Goal: Task Accomplishment & Management: Manage account settings

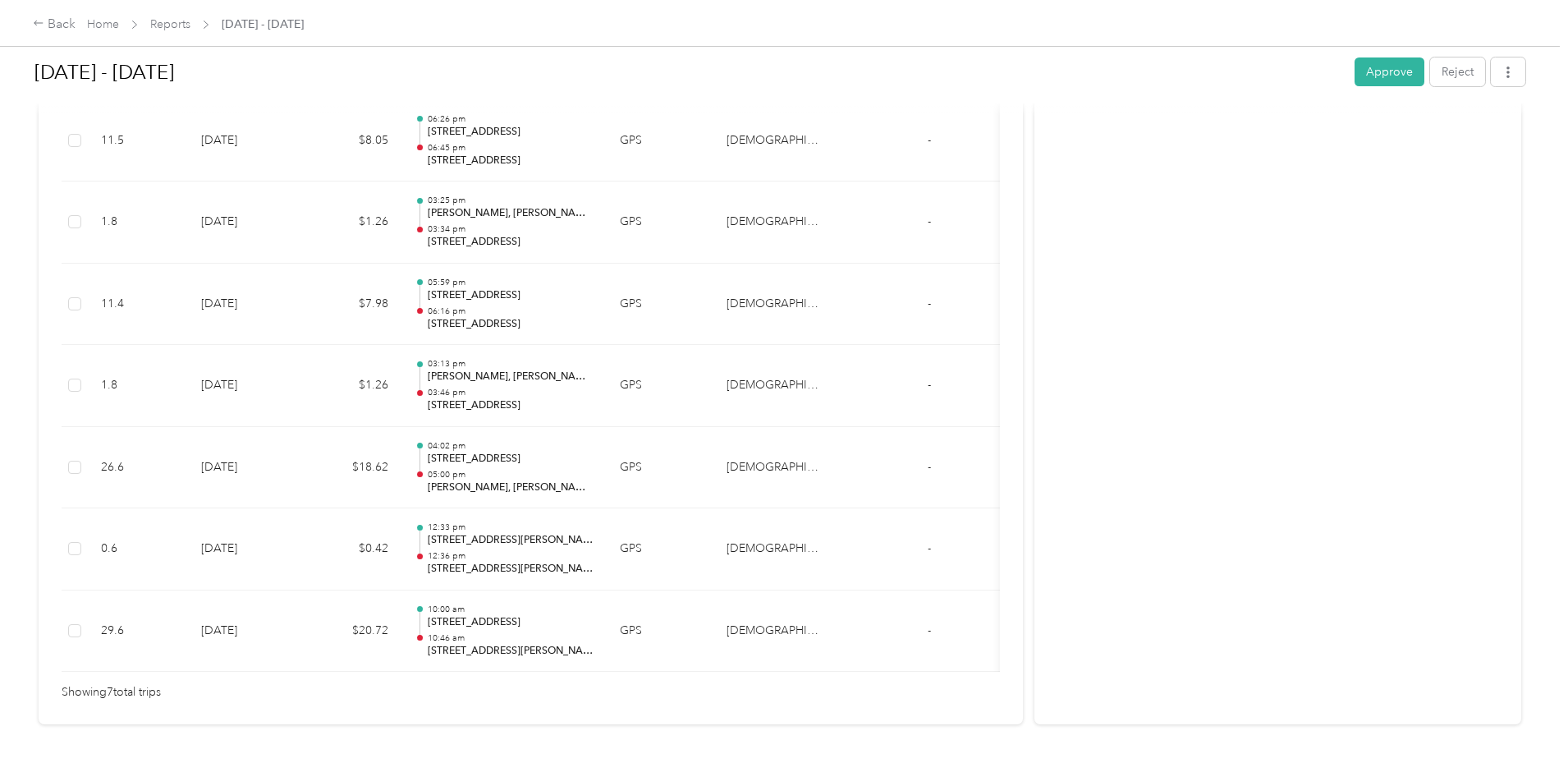
scroll to position [565, 0]
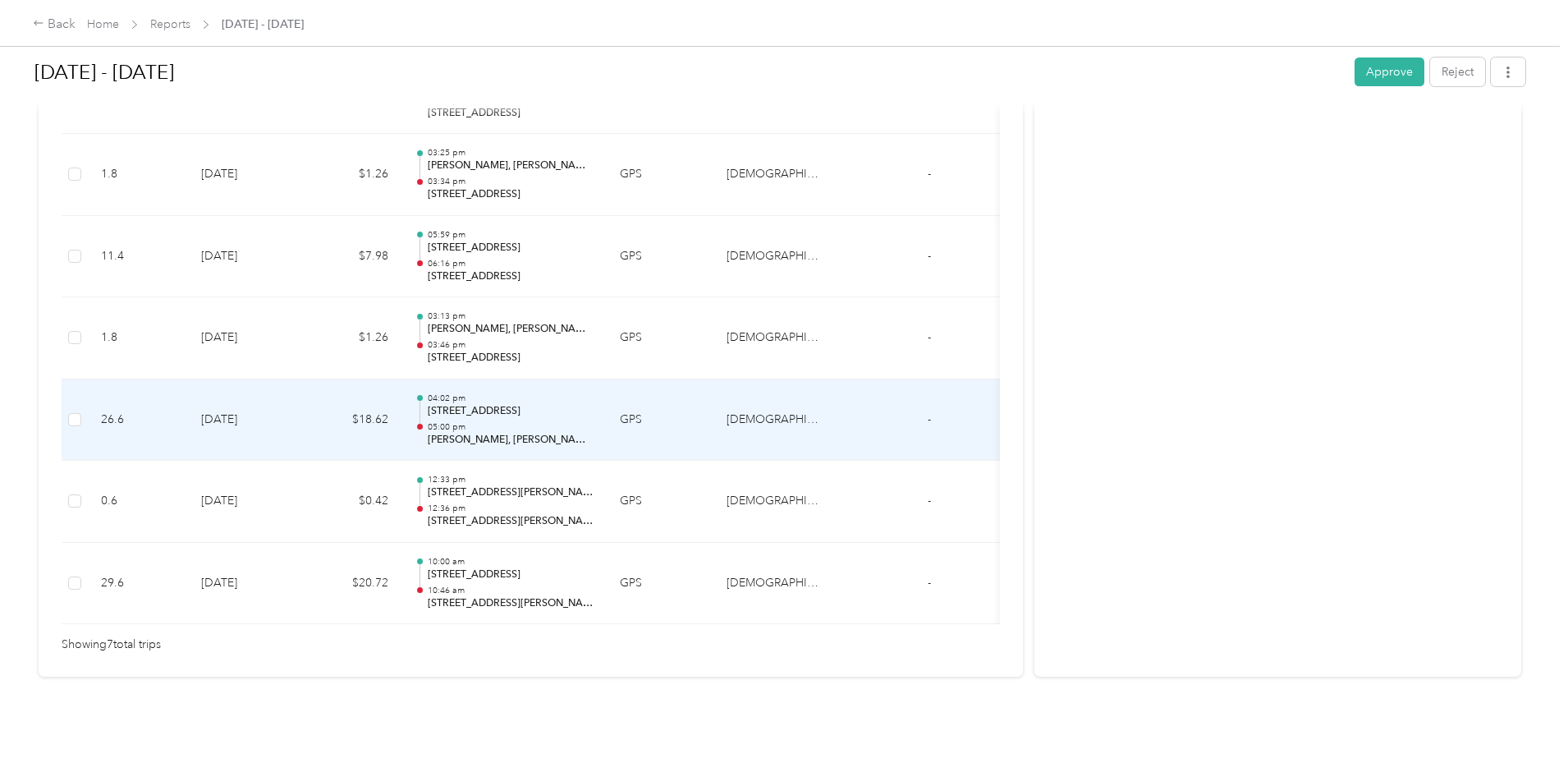
click at [593, 421] on p "05:00 pm" at bounding box center [510, 427] width 166 height 12
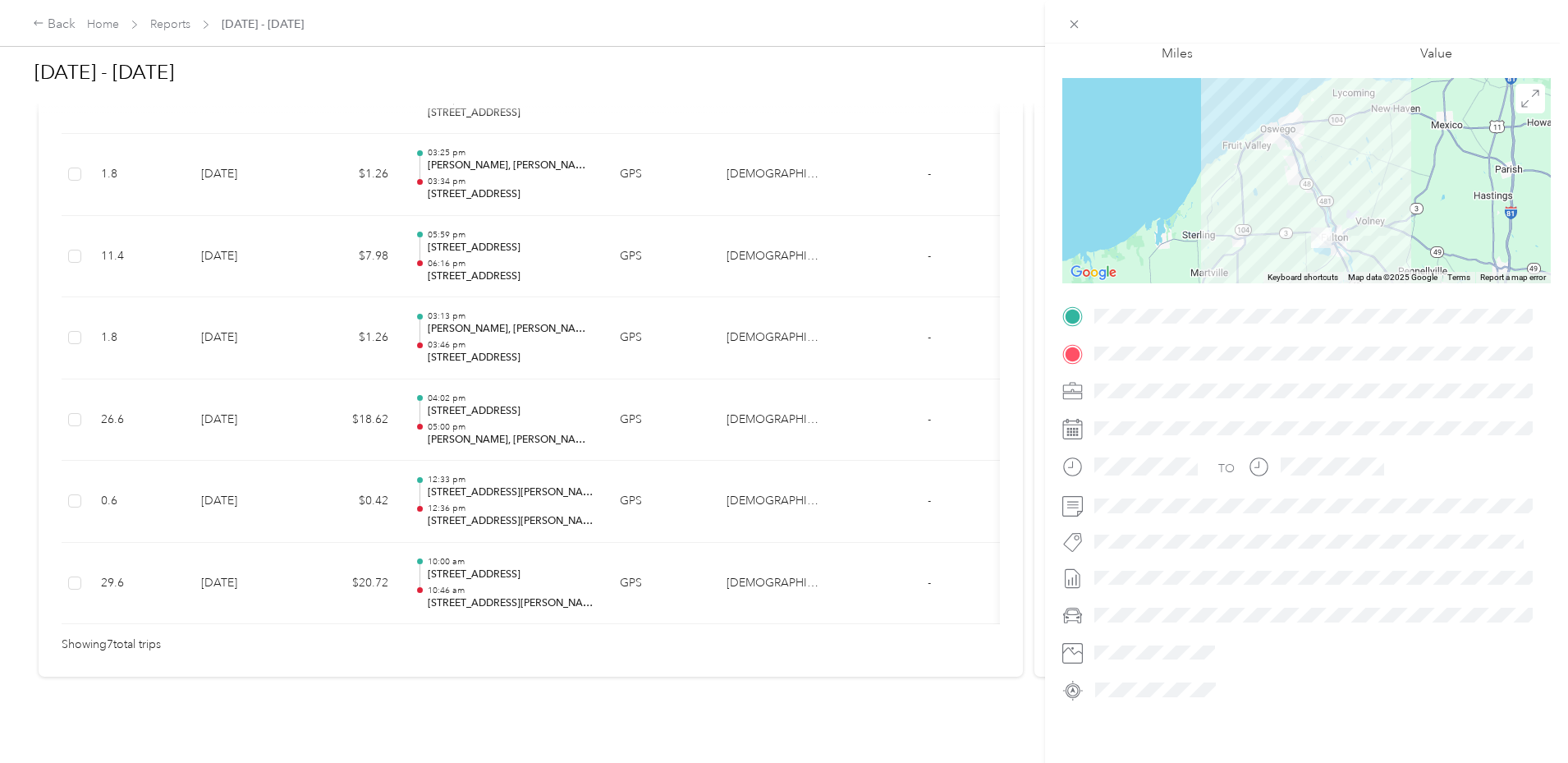
scroll to position [96, 0]
click at [1065, 306] on icon at bounding box center [1072, 316] width 20 height 20
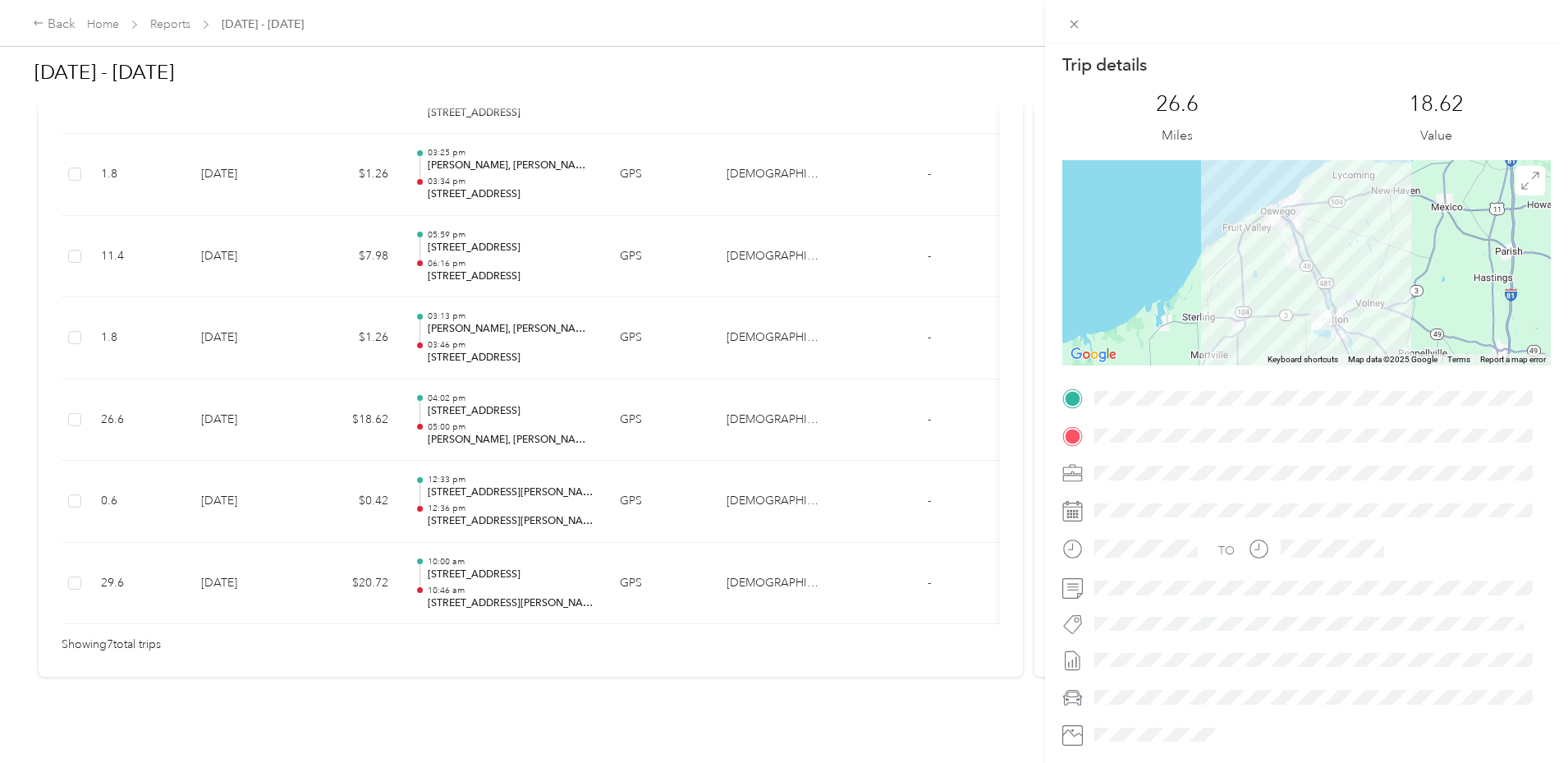
scroll to position [0, 0]
click at [729, 666] on div "Trip details This trip cannot be edited because it is either under review, appr…" at bounding box center [784, 382] width 1568 height 763
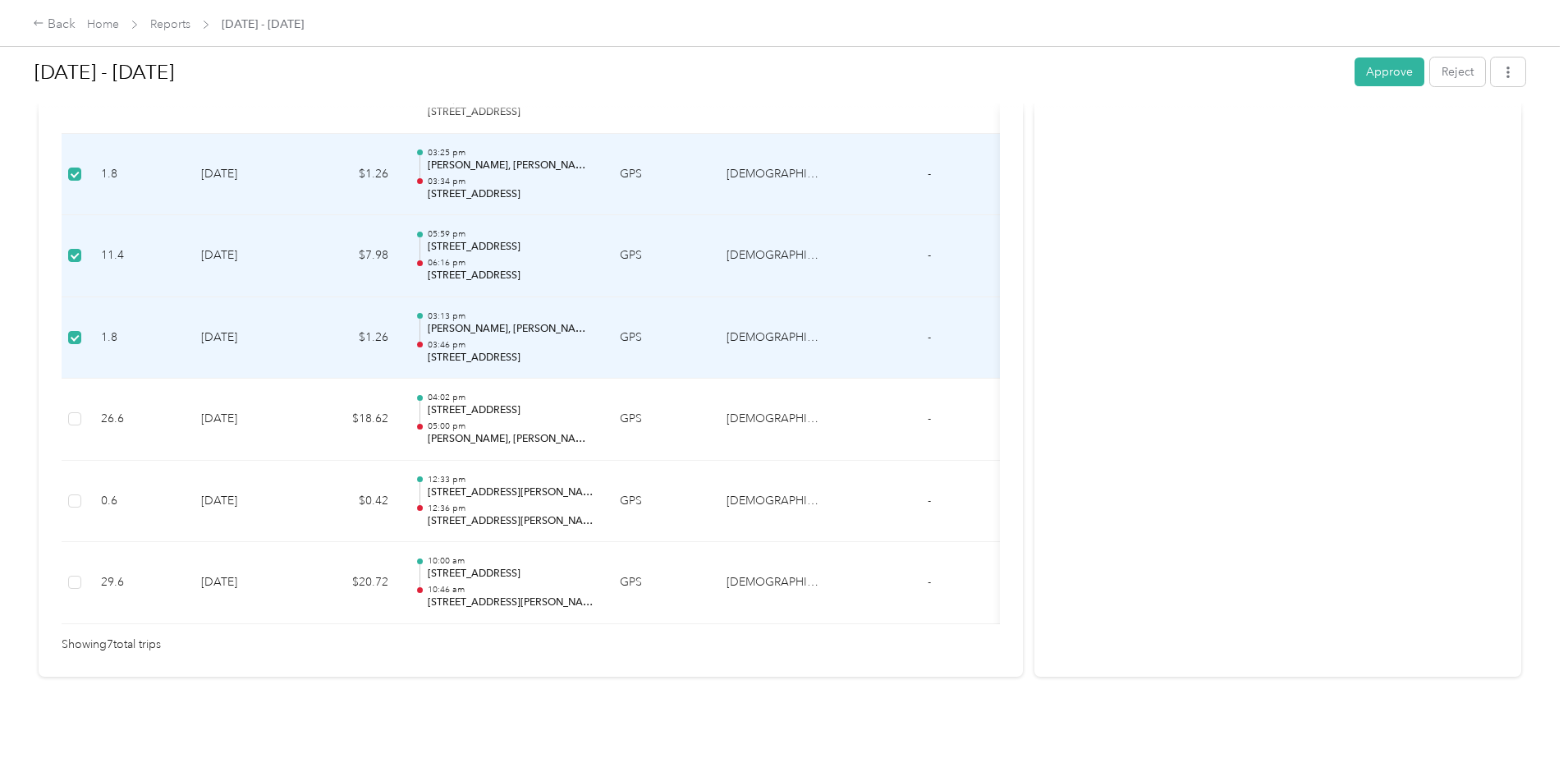
scroll to position [614, 0]
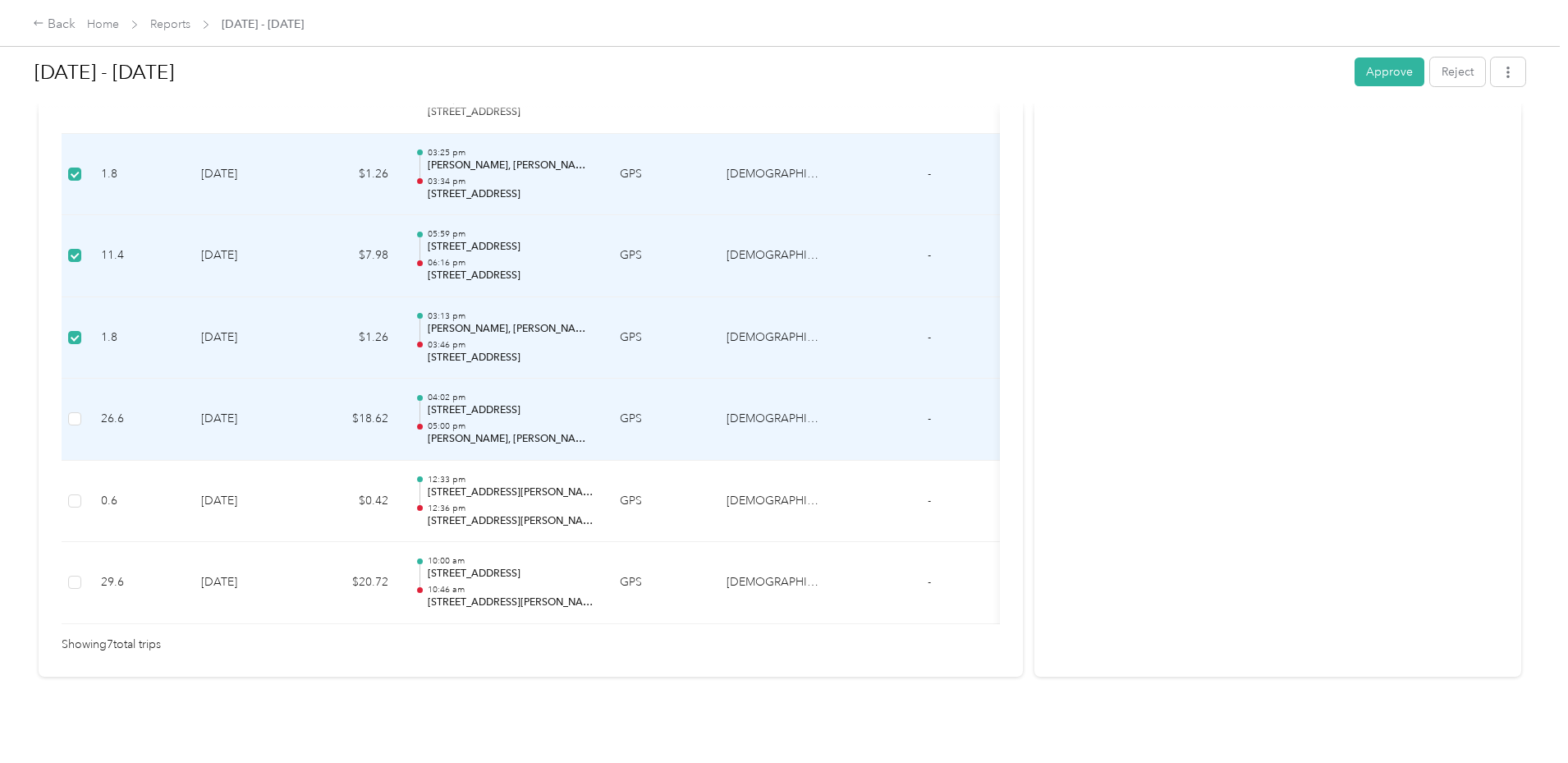
click at [401, 379] on td "$18.62" at bounding box center [352, 420] width 99 height 82
click at [303, 400] on td "[DATE]" at bounding box center [245, 420] width 115 height 82
click at [593, 432] on p "[PERSON_NAME], [PERSON_NAME], NY 13069, [GEOGRAPHIC_DATA]" at bounding box center [510, 439] width 166 height 15
click at [593, 420] on p "05:00 pm" at bounding box center [510, 426] width 166 height 12
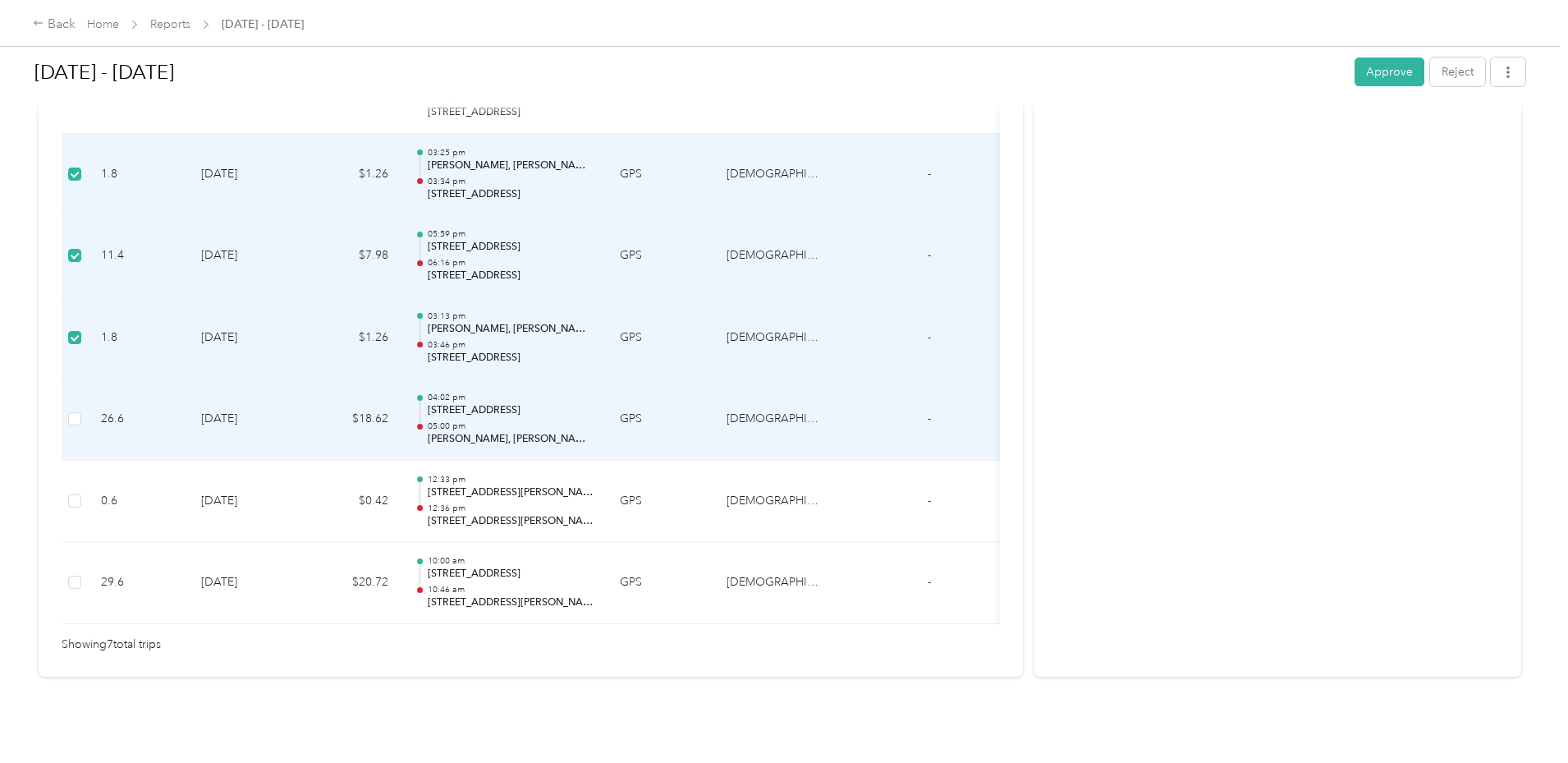
click at [303, 394] on td "[DATE]" at bounding box center [245, 420] width 115 height 82
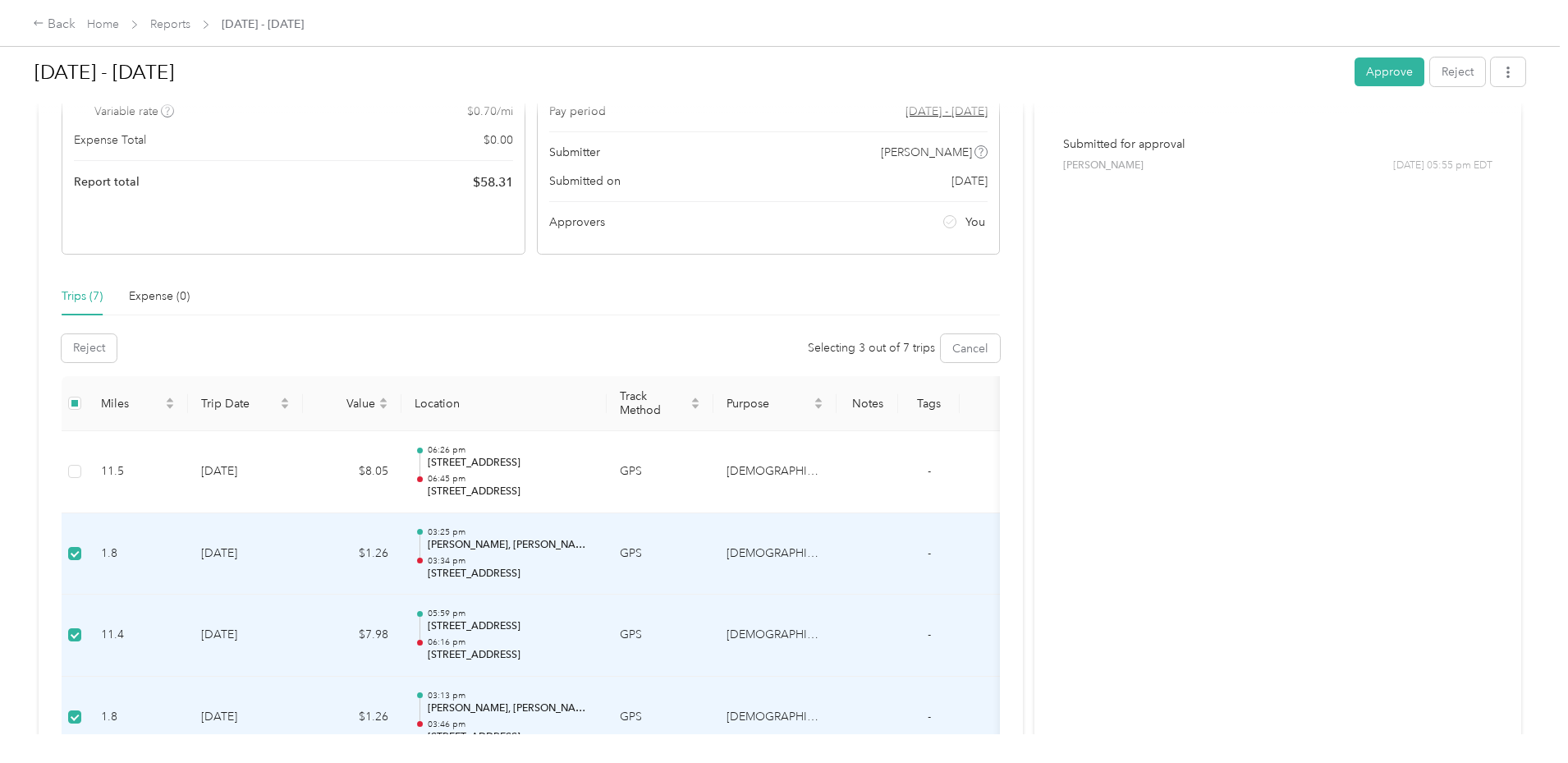
scroll to position [449, 0]
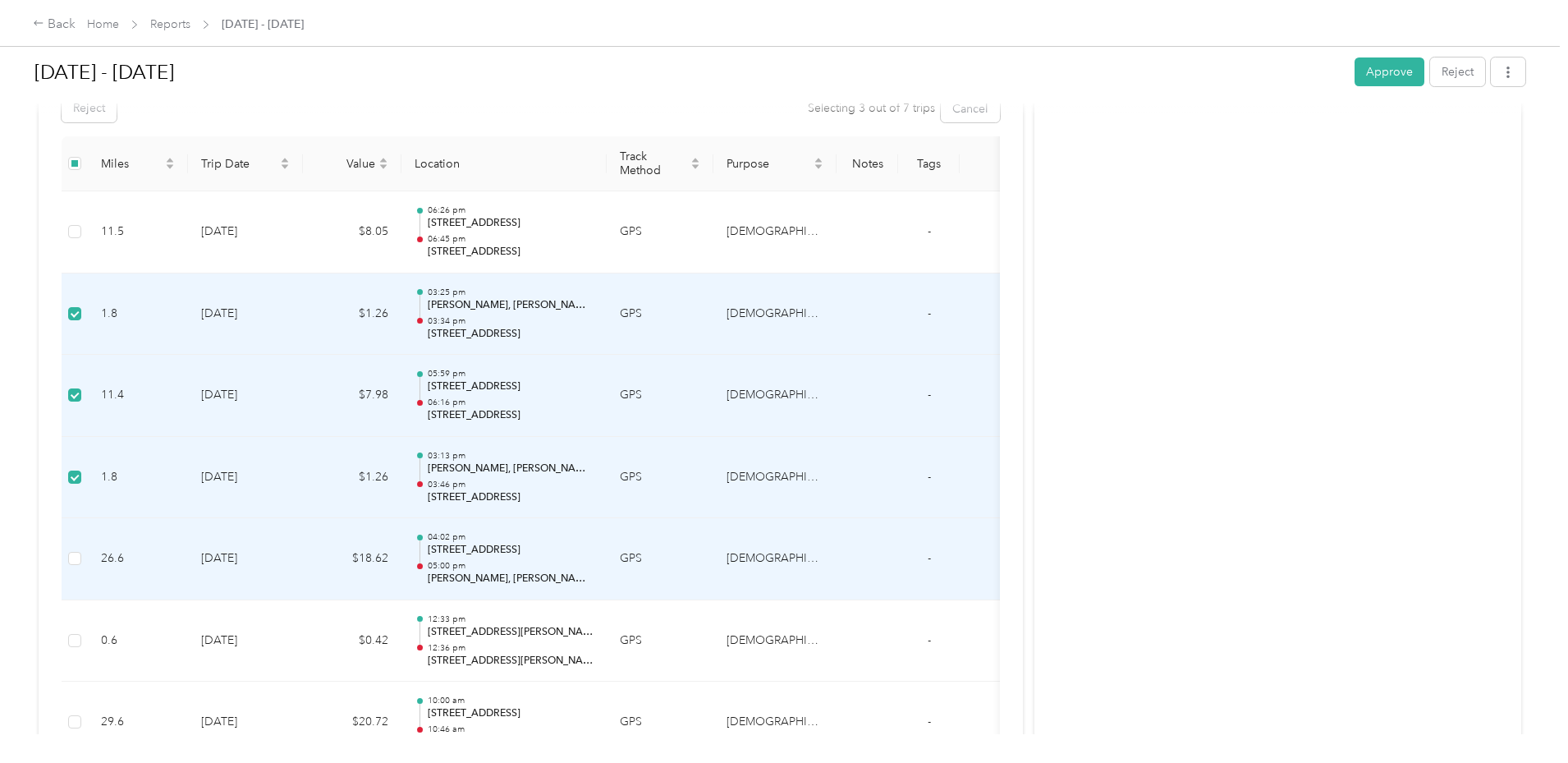
click at [401, 553] on td "$18.62" at bounding box center [352, 559] width 99 height 82
click at [607, 575] on td "04:02 pm [STREET_ADDRESS] 05:00 pm [PERSON_NAME][GEOGRAPHIC_DATA], [GEOGRAPHIC_…" at bounding box center [504, 559] width 205 height 82
click at [188, 569] on td "26.6" at bounding box center [137, 559] width 100 height 82
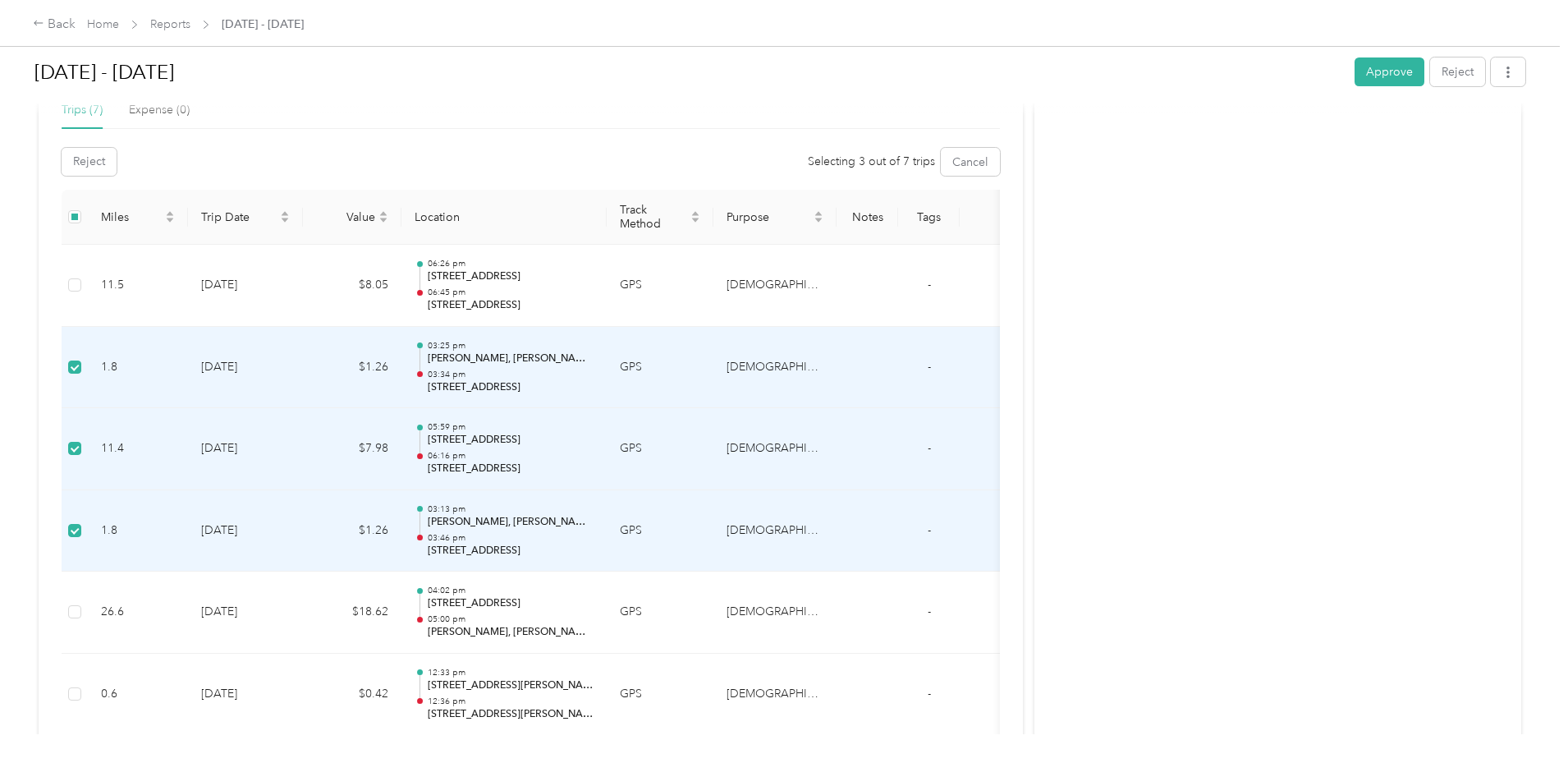
scroll to position [367, 0]
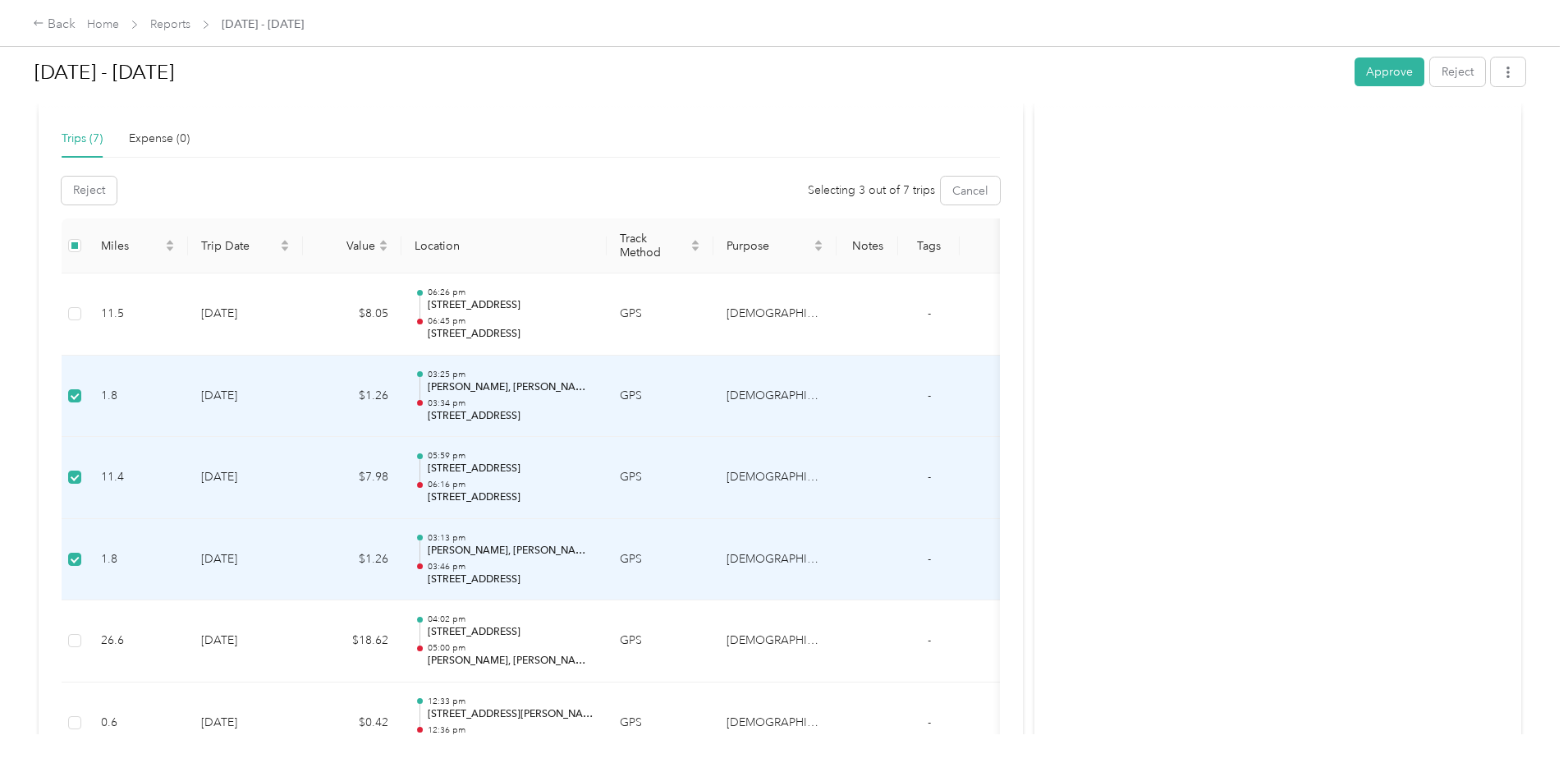
click at [88, 553] on td at bounding box center [74, 560] width 26 height 82
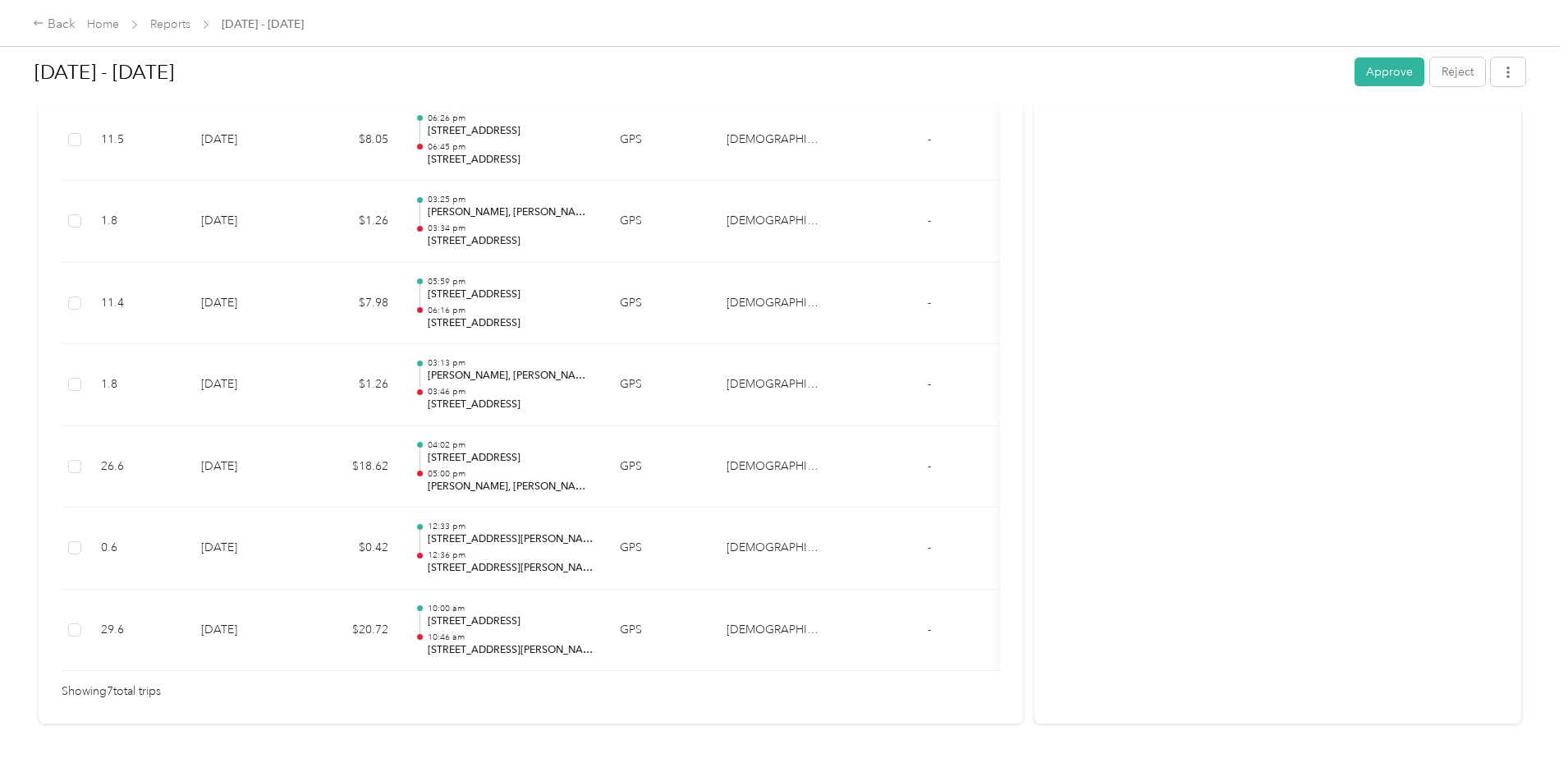
scroll to position [532, 0]
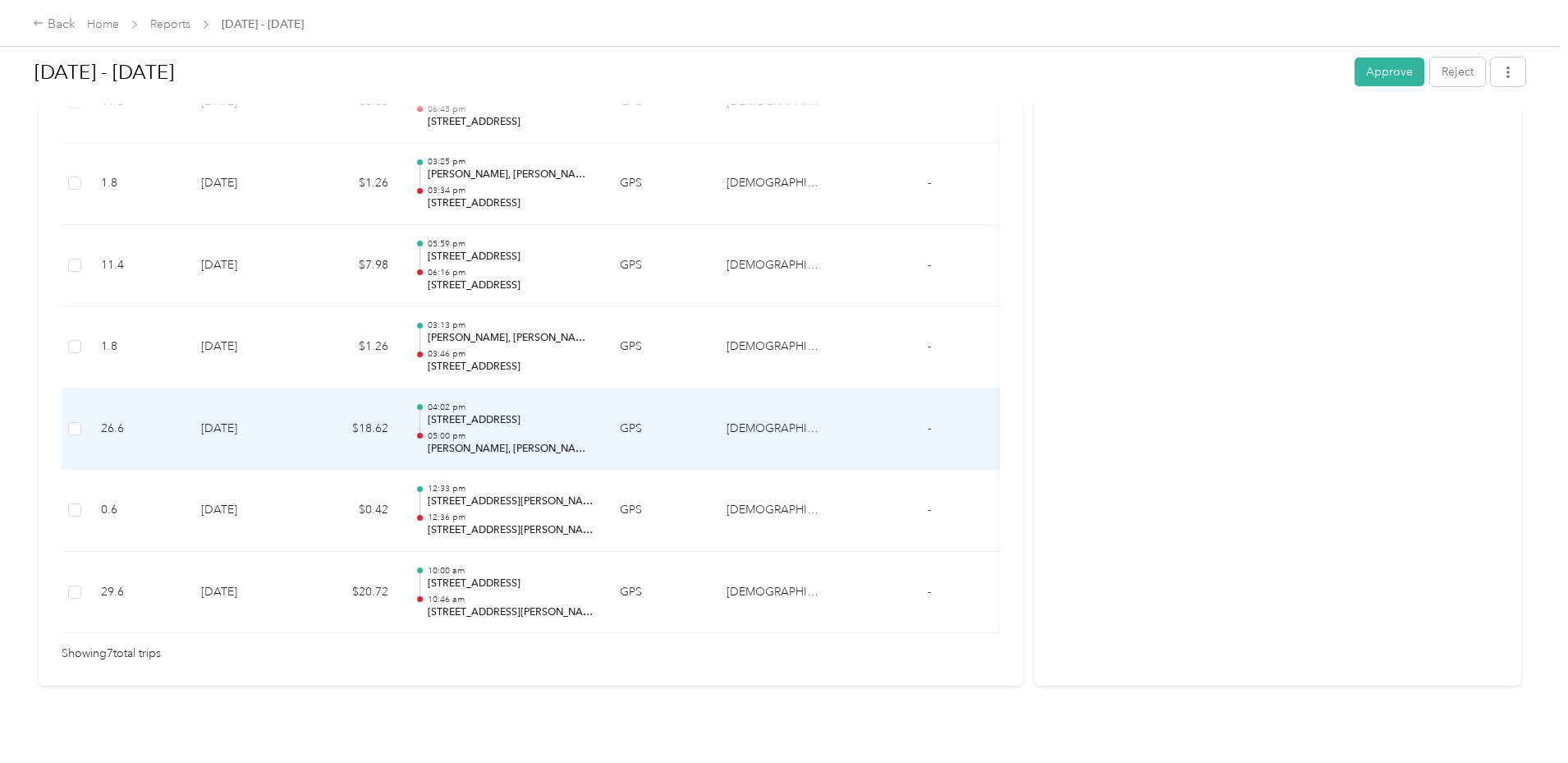
click at [401, 426] on td "$18.62" at bounding box center [352, 429] width 99 height 82
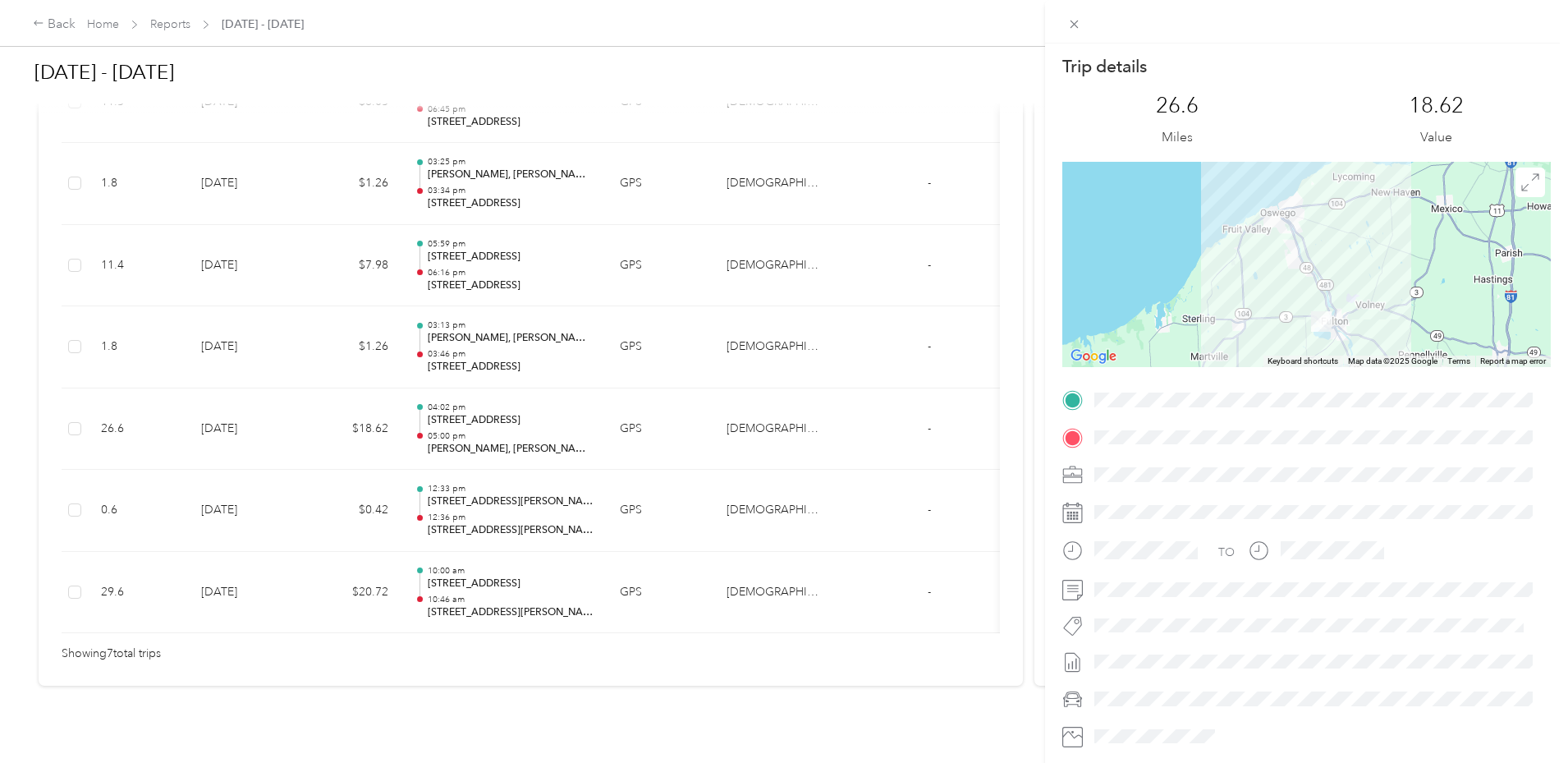
click at [884, 112] on div "Trip details This trip cannot be edited because it is either under review, appr…" at bounding box center [784, 382] width 1568 height 763
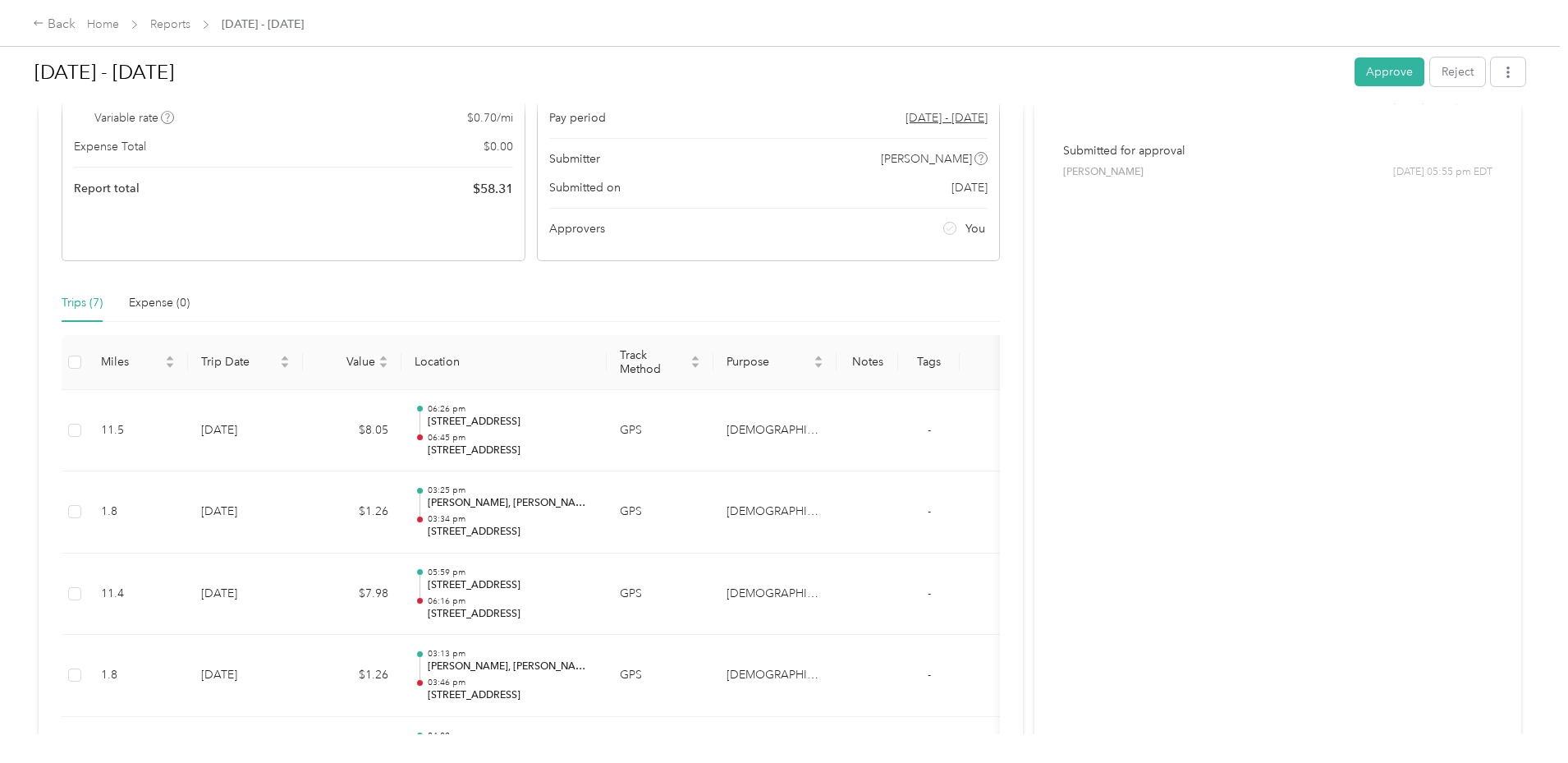
scroll to position [0, 0]
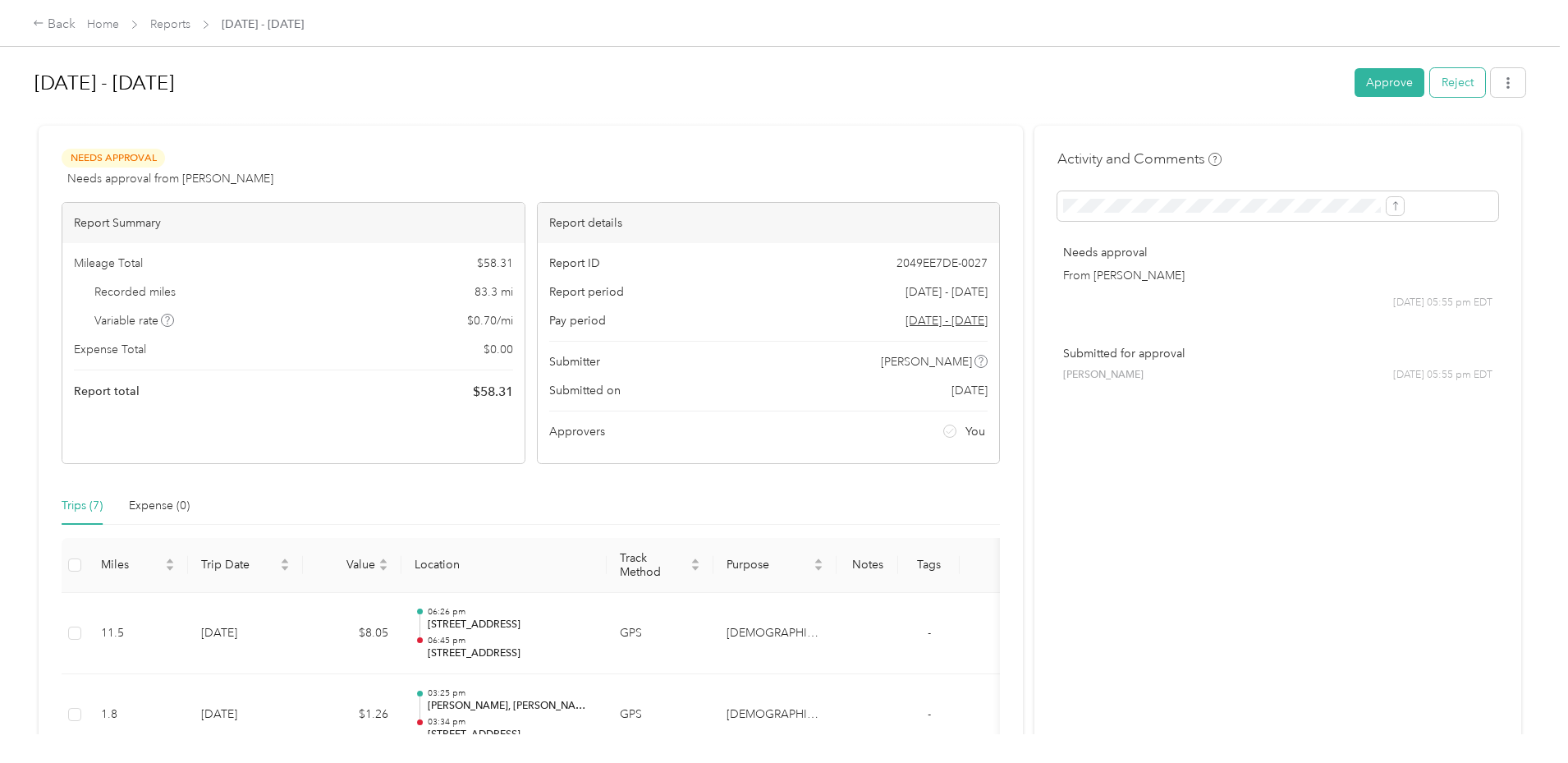
click at [1430, 87] on button "Reject" at bounding box center [1457, 82] width 55 height 29
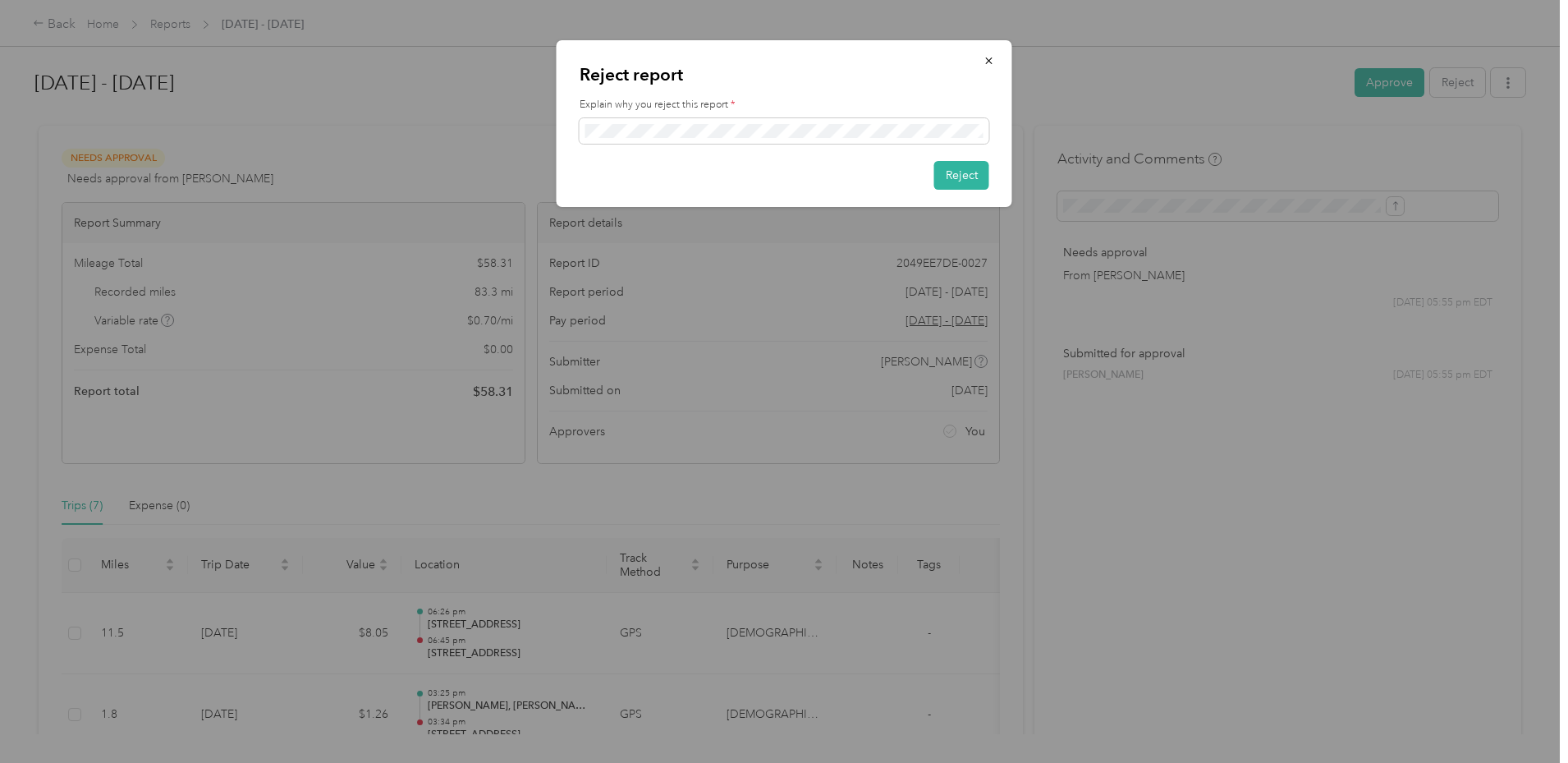
click at [964, 155] on div "Reject report Explain why you reject this report * Reject" at bounding box center [784, 123] width 456 height 167
click at [959, 171] on button "Reject" at bounding box center [962, 175] width 55 height 29
